Goal: Task Accomplishment & Management: Manage account settings

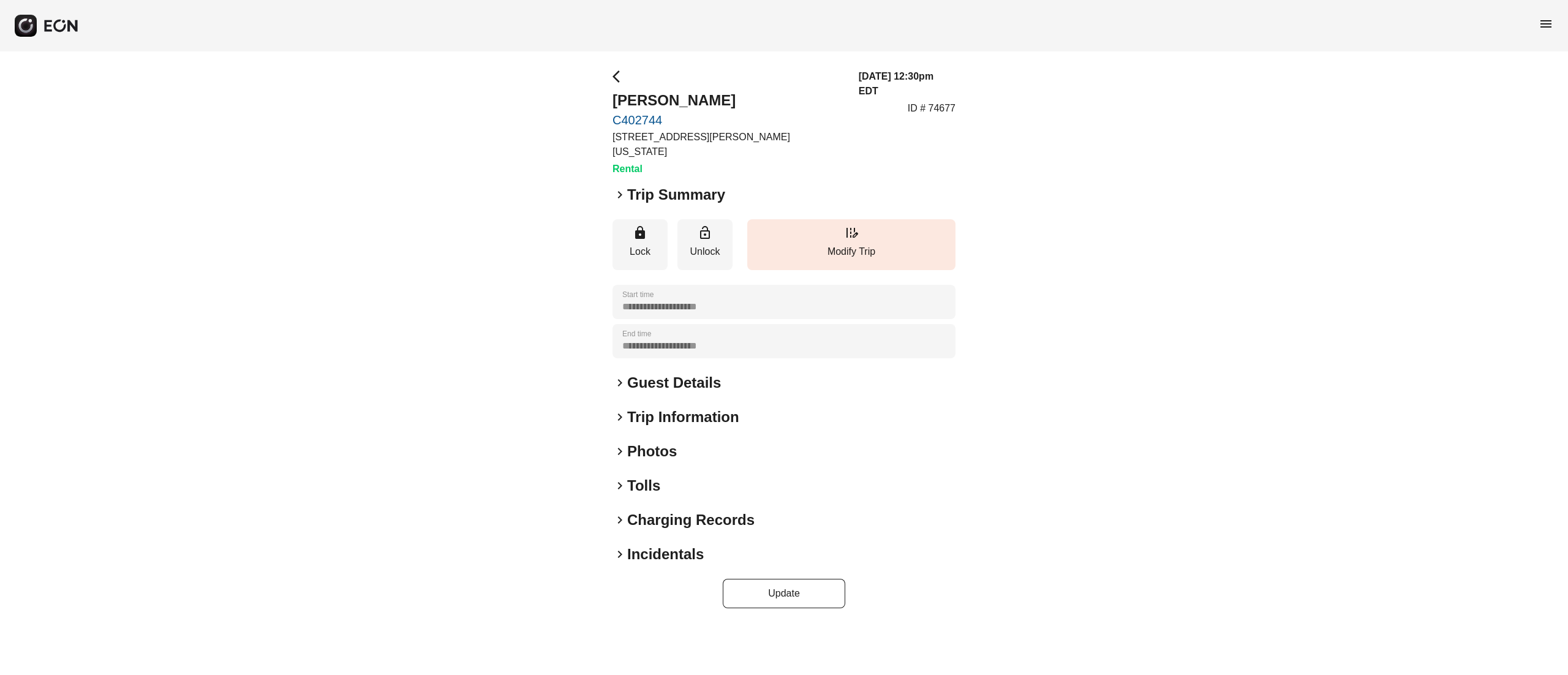
click at [661, 442] on h2 "Photos" at bounding box center [652, 452] width 49 height 19
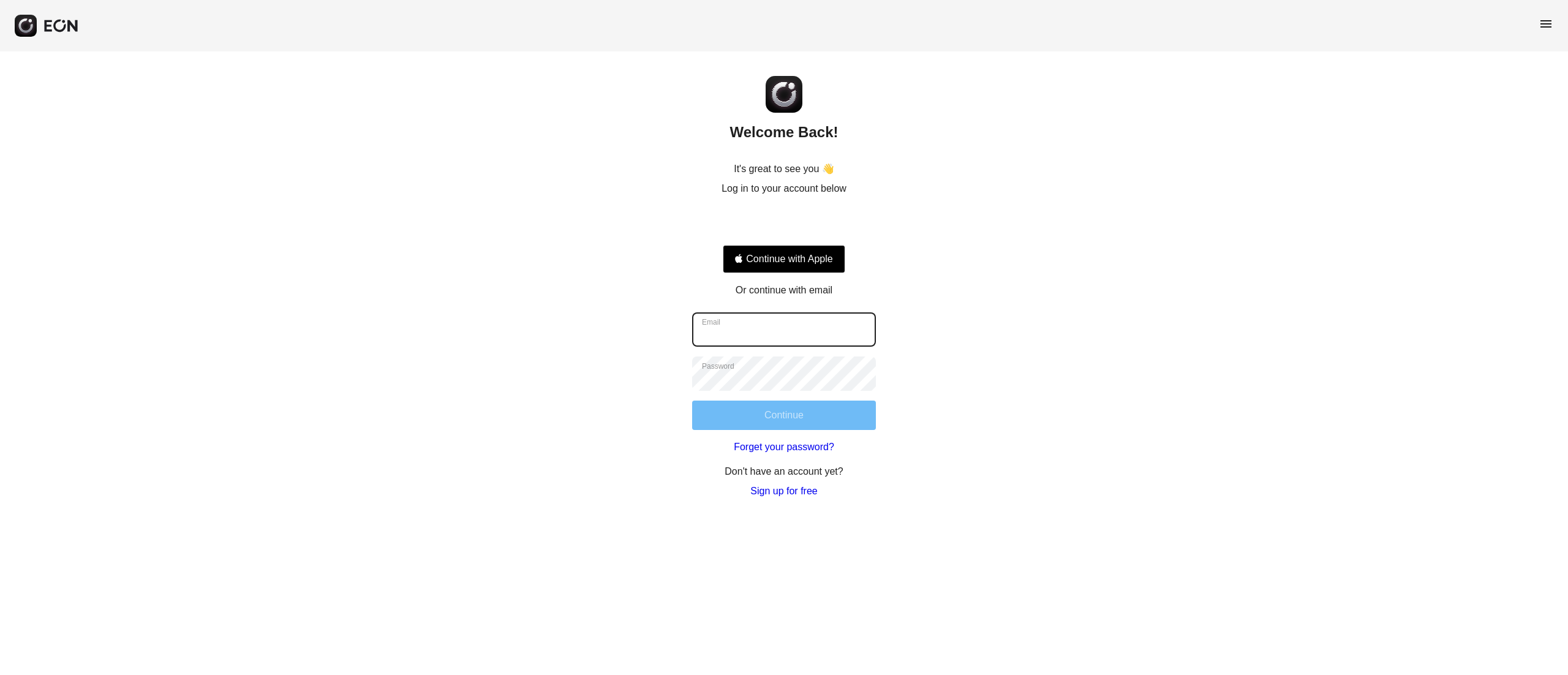
type input "**********"
click at [780, 426] on button "Continue" at bounding box center [784, 415] width 184 height 29
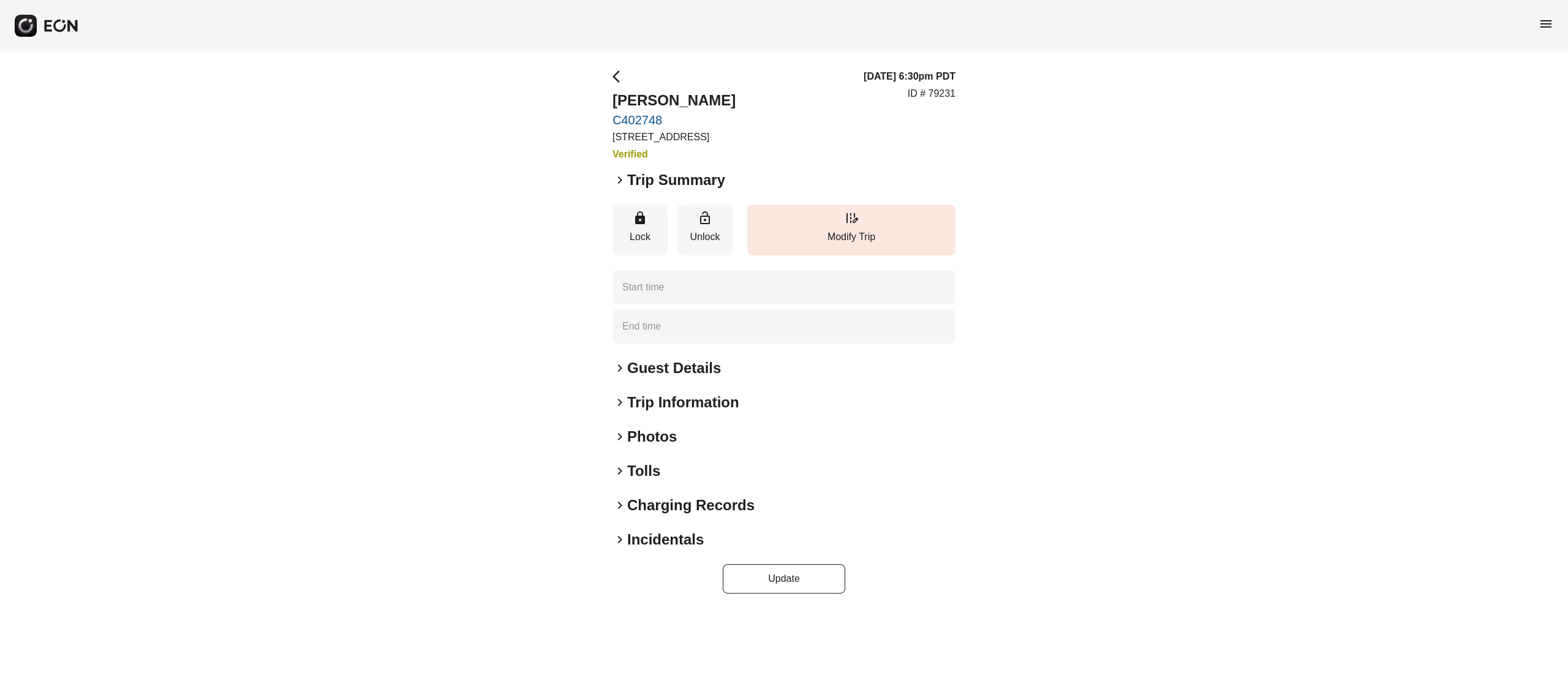
type time "**********"
